Goal: Task Accomplishment & Management: Complete application form

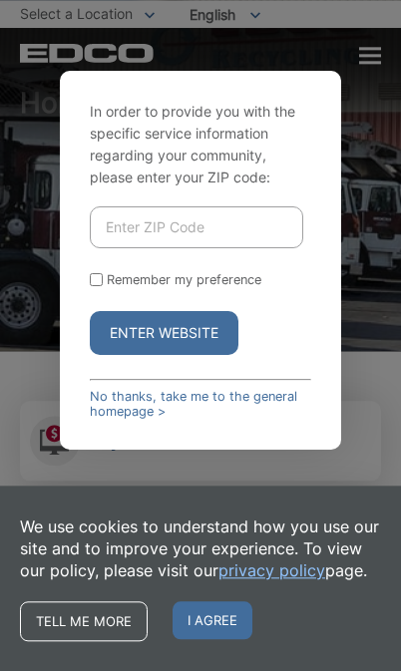
scroll to position [76, 0]
click at [128, 248] on input "Enter ZIP Code" at bounding box center [196, 227] width 212 height 42
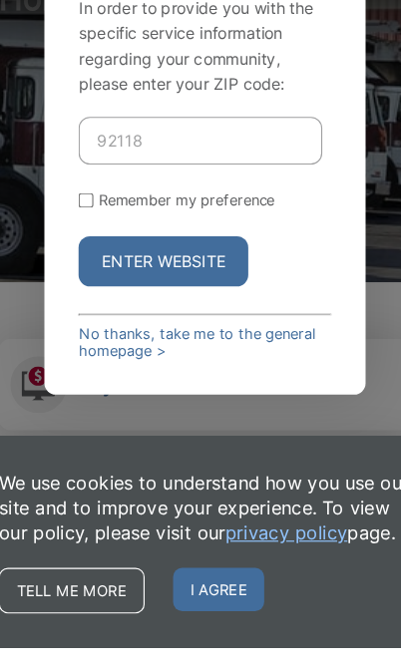
type input "92118"
click at [90, 273] on input "Remember my preference" at bounding box center [96, 279] width 13 height 13
checkbox input "true"
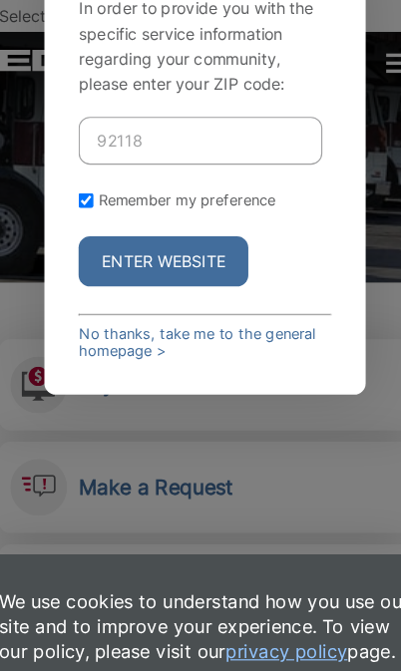
click at [167, 251] on button "Enter Website" at bounding box center [164, 229] width 149 height 44
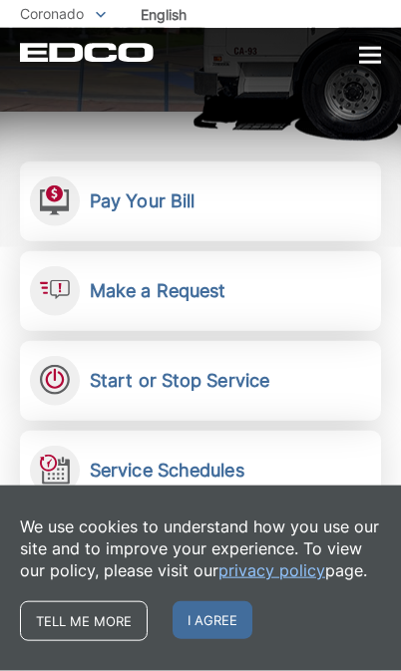
scroll to position [316, 0]
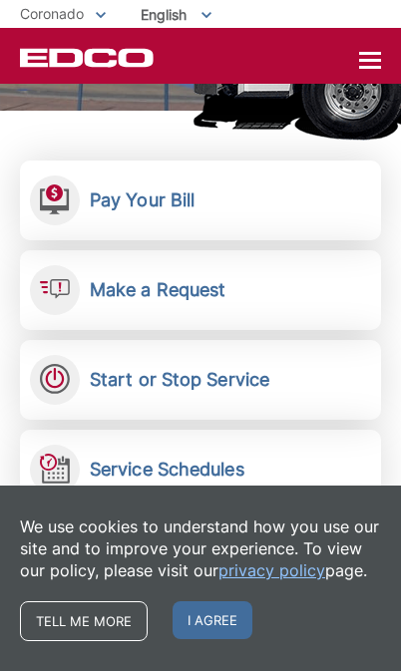
click at [358, 163] on link "Pay Your Bill View, pay, and manage your bill online." at bounding box center [200, 201] width 361 height 80
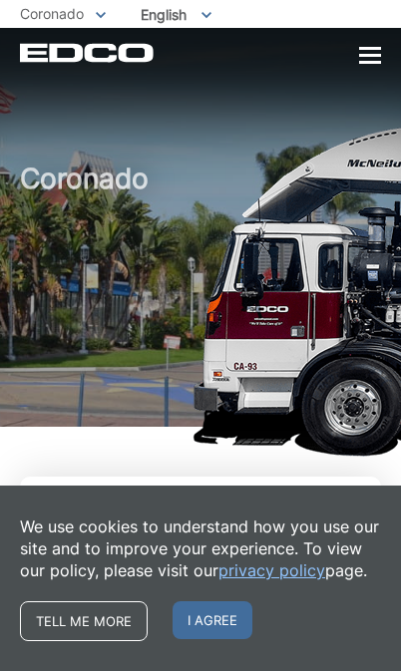
click at [216, 620] on span "I agree" at bounding box center [212, 620] width 80 height 38
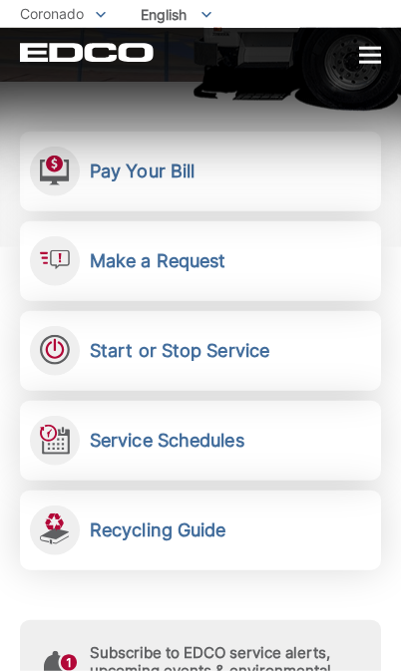
scroll to position [348, 0]
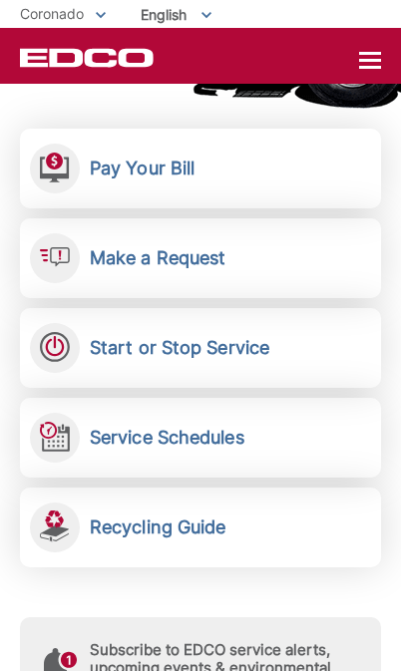
click at [239, 355] on h2 "Start or Stop Service" at bounding box center [179, 348] width 179 height 22
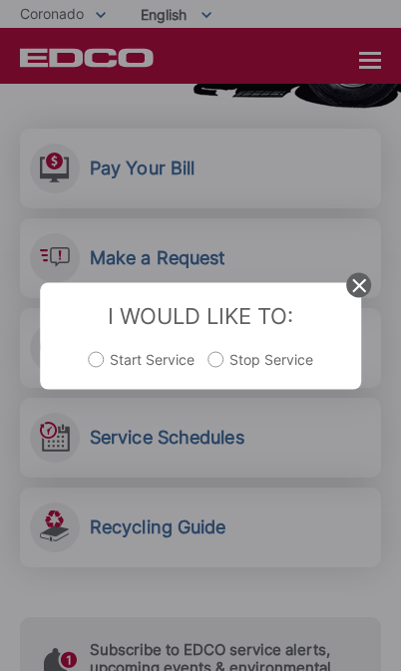
click at [89, 389] on label "Start Service" at bounding box center [142, 369] width 106 height 40
radio input "true"
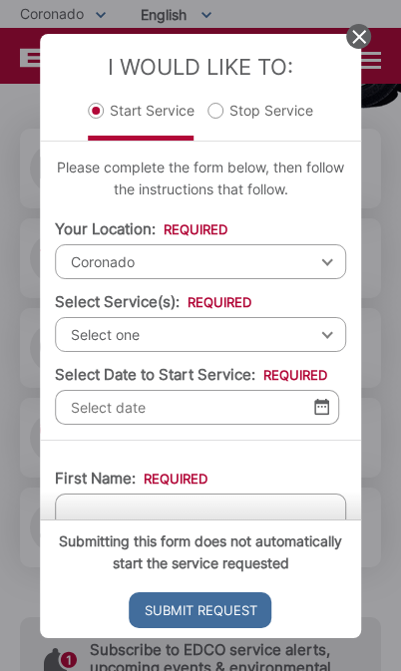
click at [103, 279] on span "Coronado" at bounding box center [200, 261] width 291 height 35
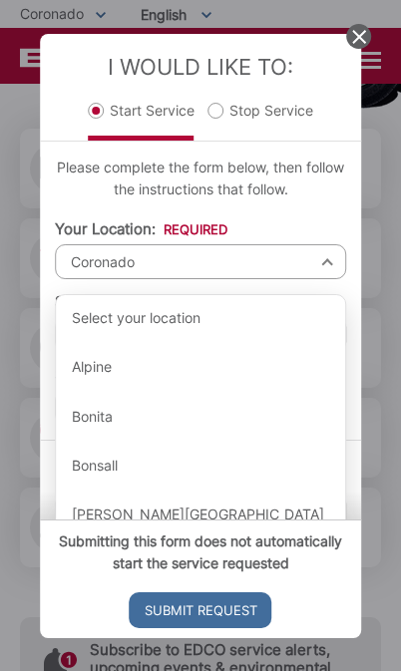
click at [324, 279] on span "Coronado" at bounding box center [200, 261] width 291 height 35
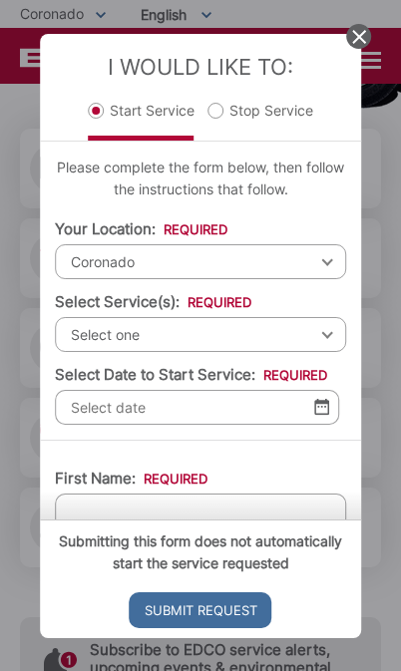
click at [327, 352] on span "Select one" at bounding box center [200, 334] width 291 height 35
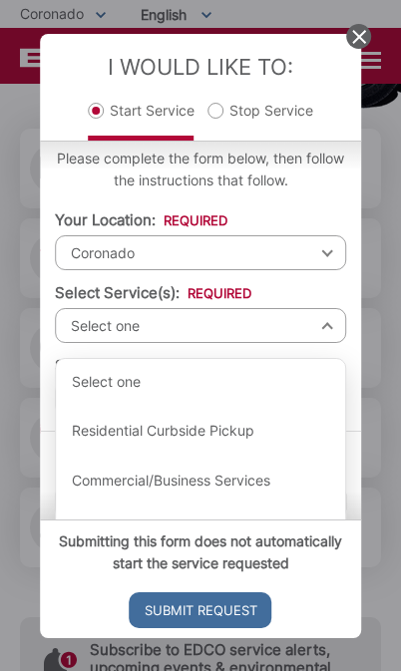
scroll to position [5, 0]
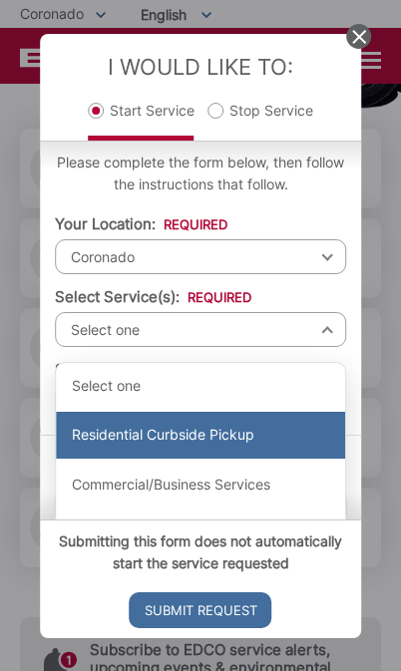
click at [226, 460] on div "Residential Curbside Pickup" at bounding box center [200, 436] width 289 height 48
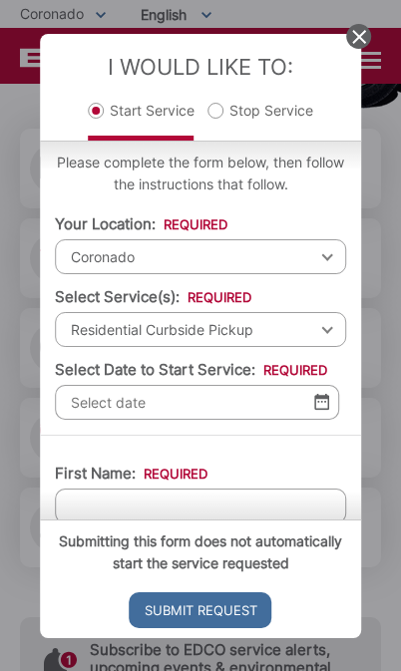
click at [318, 411] on img at bounding box center [321, 402] width 15 height 17
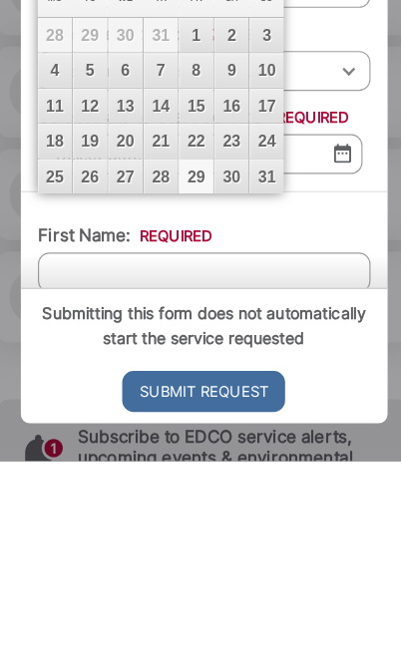
click at [178, 407] on link "29" at bounding box center [193, 422] width 30 height 30
type input "[DATE]"
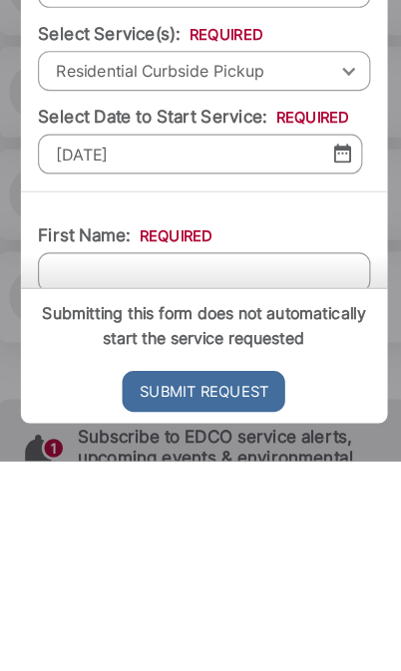
click at [69, 489] on input "First Name: *" at bounding box center [200, 506] width 291 height 35
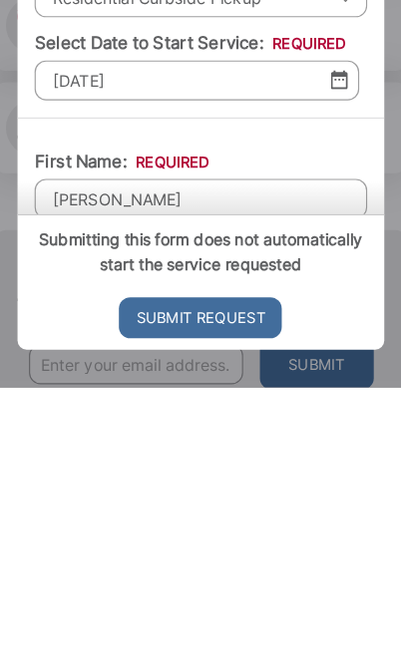
scroll to position [447, 0]
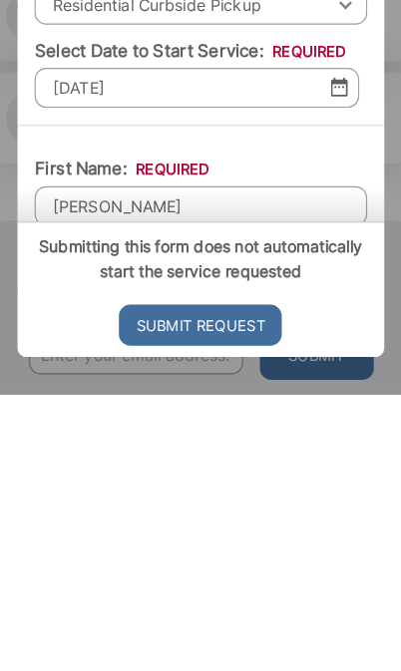
type input "[PERSON_NAME]"
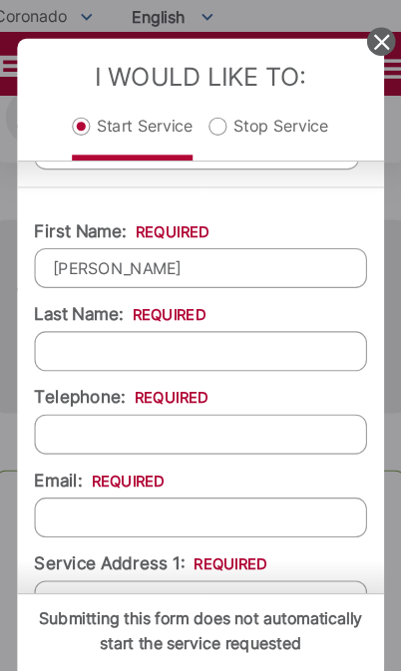
scroll to position [290, 0]
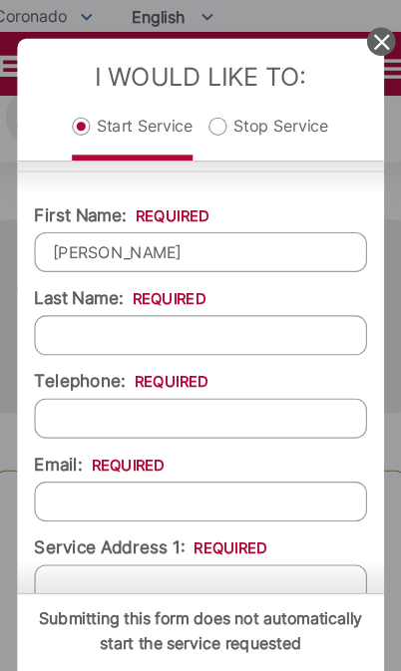
click at [82, 298] on input "Last Name: *" at bounding box center [200, 293] width 291 height 35
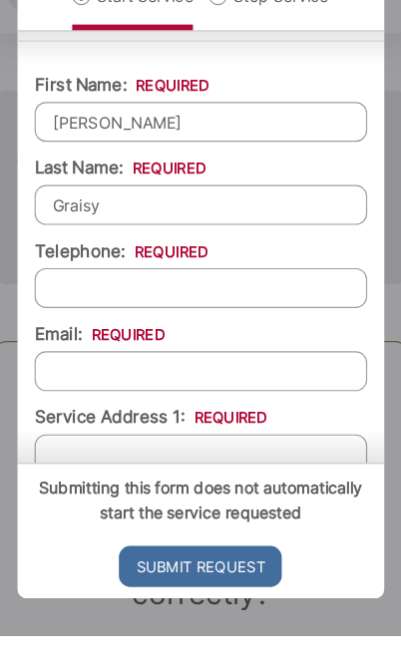
type input "Graisy"
click at [116, 349] on input "Telephone: *" at bounding box center [200, 366] width 291 height 35
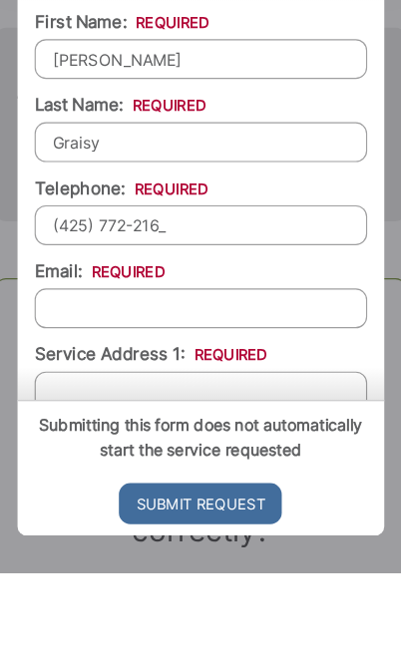
type input "[PHONE_NUMBER]"
click at [95, 422] on input "Email: *" at bounding box center [200, 439] width 291 height 35
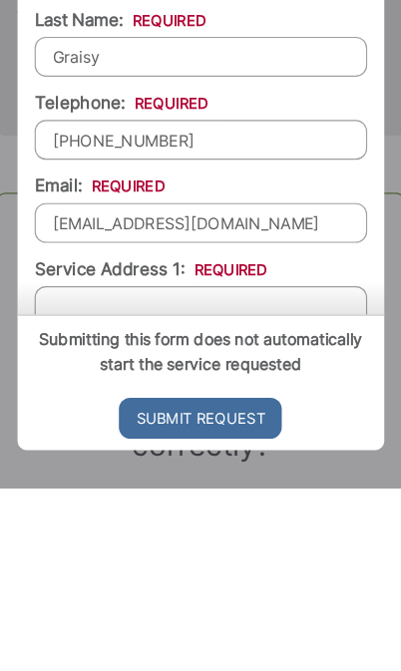
type input "[EMAIL_ADDRESS][DOMAIN_NAME]"
click at [117, 495] on input "Service Address 1: *" at bounding box center [200, 512] width 291 height 35
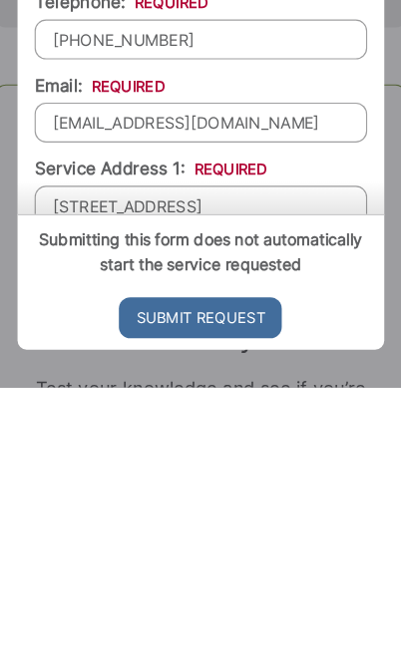
type input "[STREET_ADDRESS]"
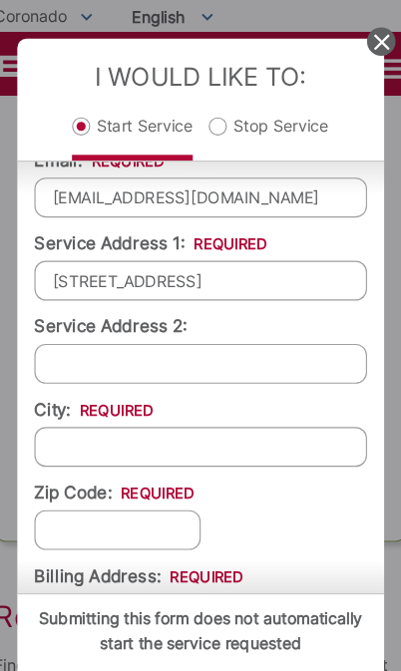
scroll to position [557, 0]
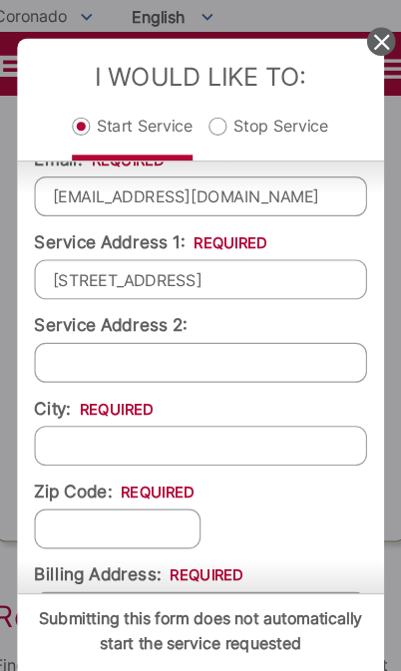
click at [71, 406] on input "City: *" at bounding box center [200, 390] width 291 height 35
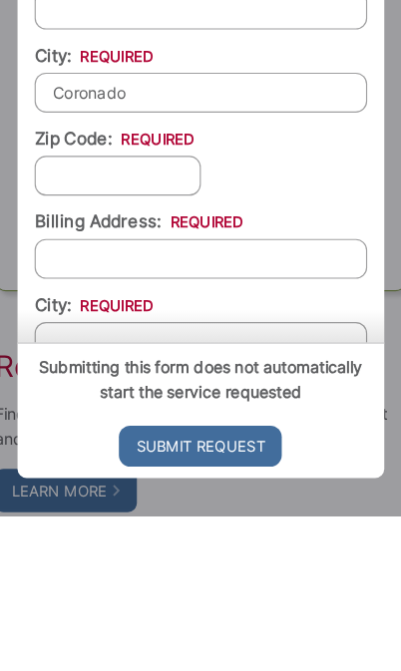
scroll to position [656, 0]
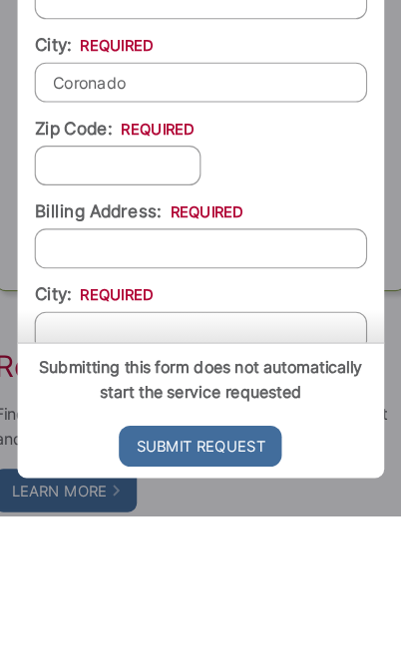
type input "Coronado"
click at [75, 347] on input "Zip Code: *" at bounding box center [128, 364] width 146 height 35
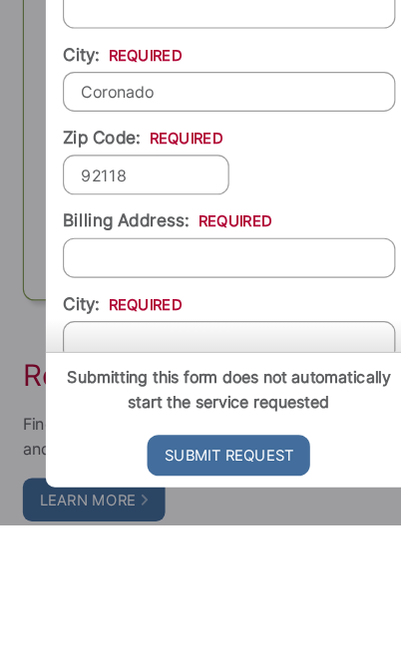
type input "92118"
click at [105, 420] on input "Billing Address: *" at bounding box center [200, 437] width 291 height 35
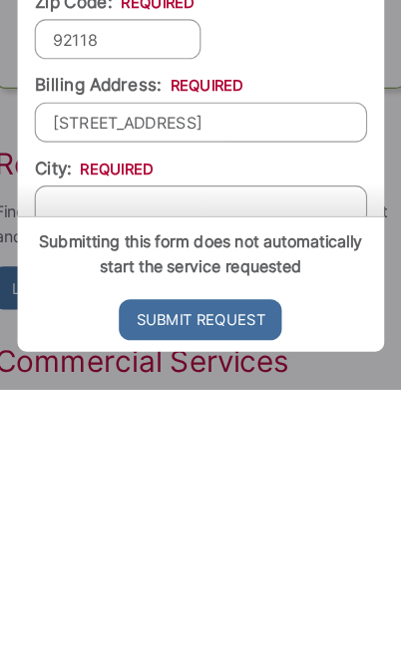
type input "[STREET_ADDRESS]"
click at [103, 493] on input "City: *" at bounding box center [200, 510] width 291 height 35
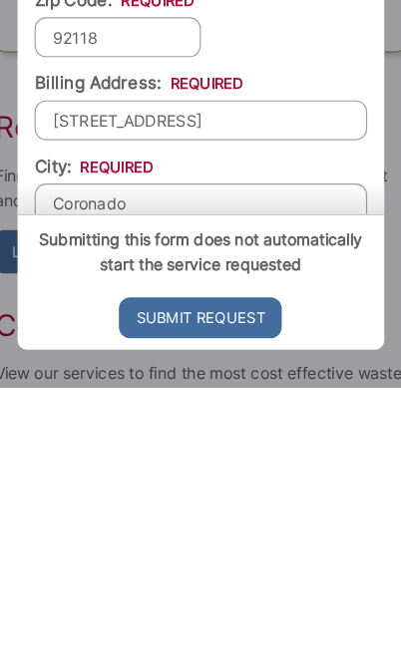
type input "Coronado"
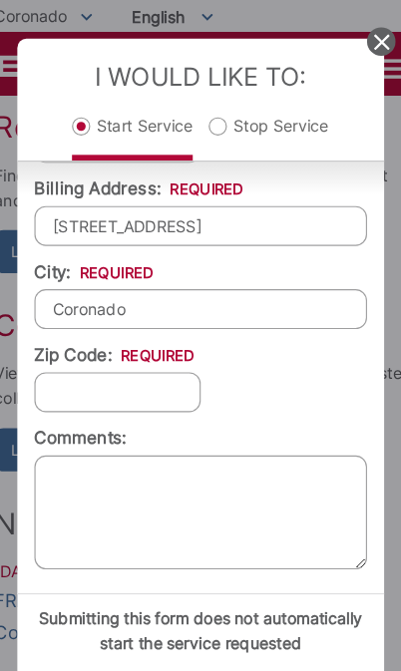
scroll to position [899, 0]
click at [77, 361] on input "Zip Code: *" at bounding box center [128, 343] width 146 height 35
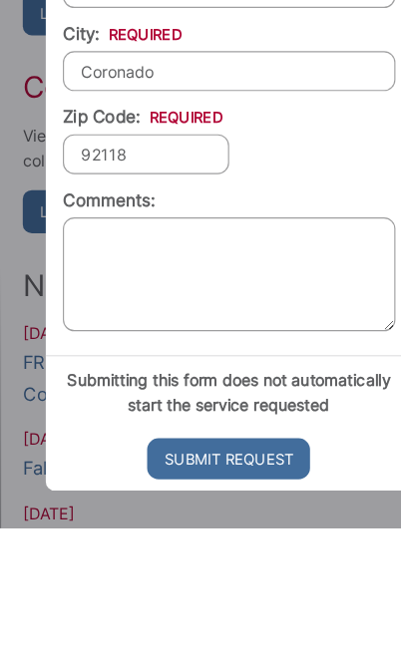
type input "92118"
click at [270, 399] on textarea "Comments:" at bounding box center [200, 449] width 291 height 100
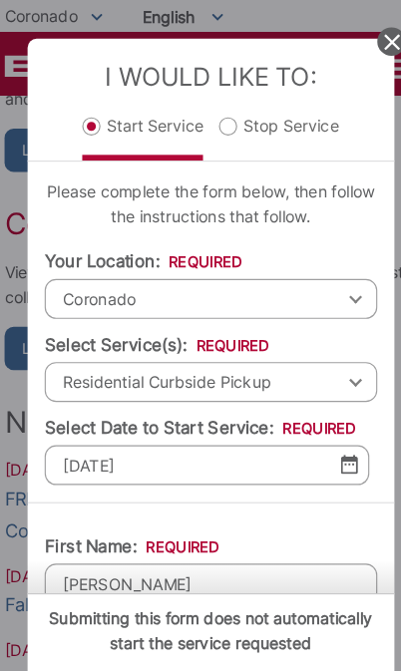
scroll to position [1628, 0]
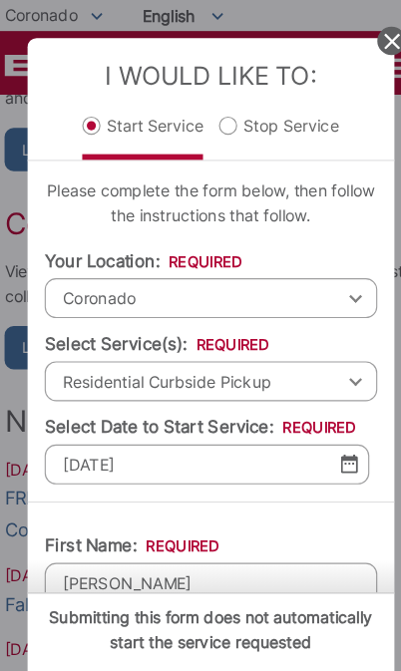
click at [304, 244] on span "Coronado" at bounding box center [200, 261] width 291 height 35
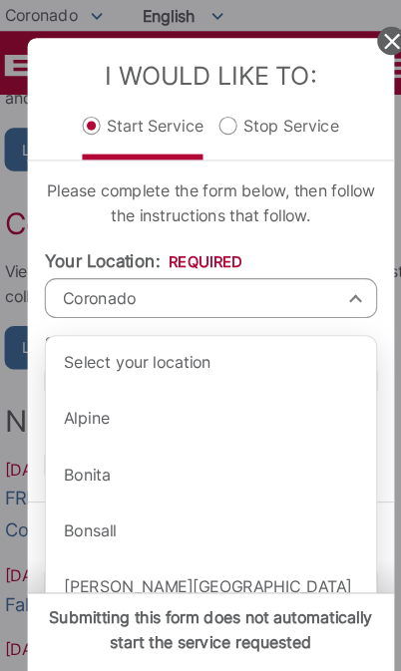
click at [227, 244] on span "Coronado" at bounding box center [200, 261] width 291 height 35
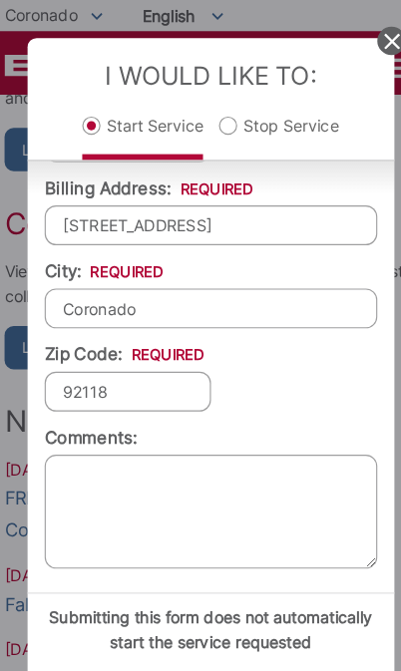
scroll to position [899, 0]
click at [107, 473] on textarea "Comments:" at bounding box center [200, 449] width 291 height 100
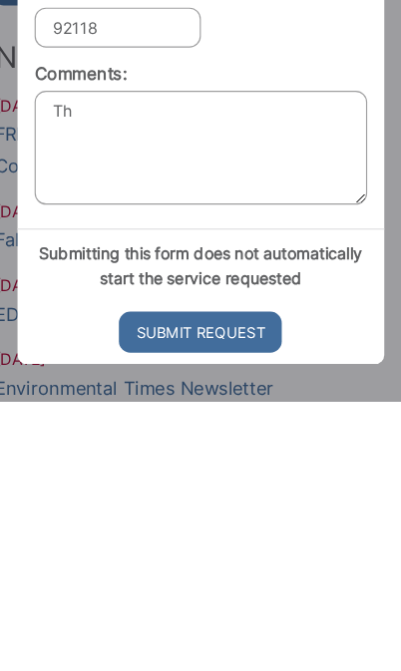
type textarea "T"
type textarea "Bins go in alley please"
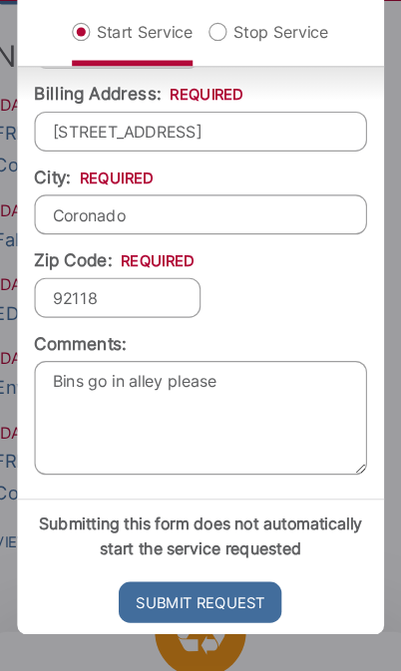
click at [207, 592] on input "Submit Request" at bounding box center [201, 610] width 143 height 36
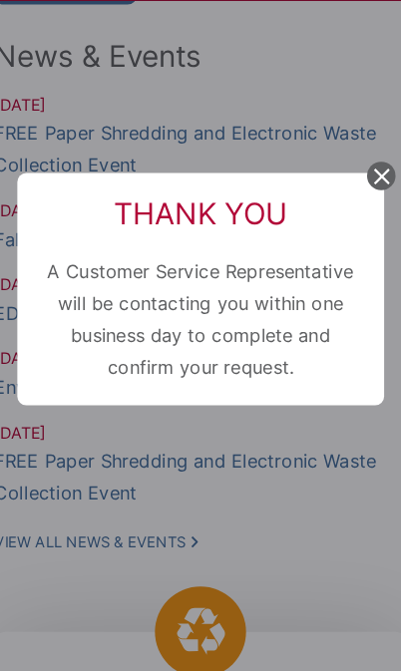
scroll to position [20, 8]
click at [352, 230] on icon at bounding box center [359, 237] width 14 height 14
